Goal: Check status: Check status

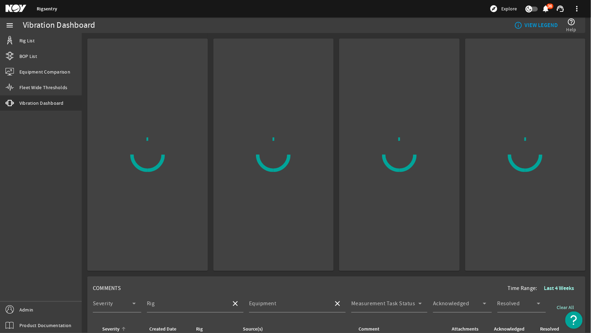
click at [56, 186] on div "menu Rig List BOP List Equipment Comparison Fleet Wide Thresholds vibration Vib…" at bounding box center [41, 174] width 82 height 315
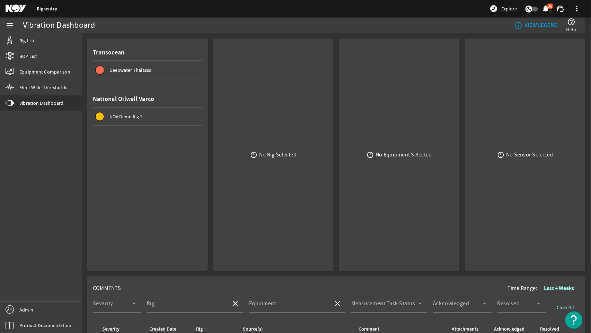
click at [143, 118] on div "NOV Demo Rig 1" at bounding box center [155, 116] width 93 height 7
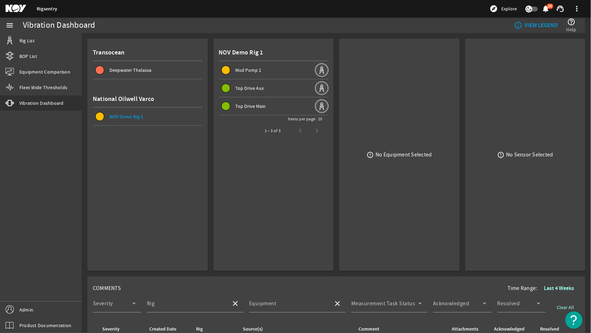
click at [245, 87] on span "Top Drive Aux" at bounding box center [250, 88] width 28 height 6
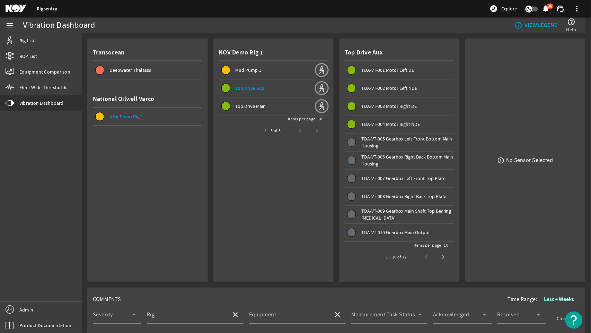
click at [385, 85] on span "TDA-VT-002 Motor Left NDE" at bounding box center [389, 88] width 56 height 6
